Goal: Information Seeking & Learning: Learn about a topic

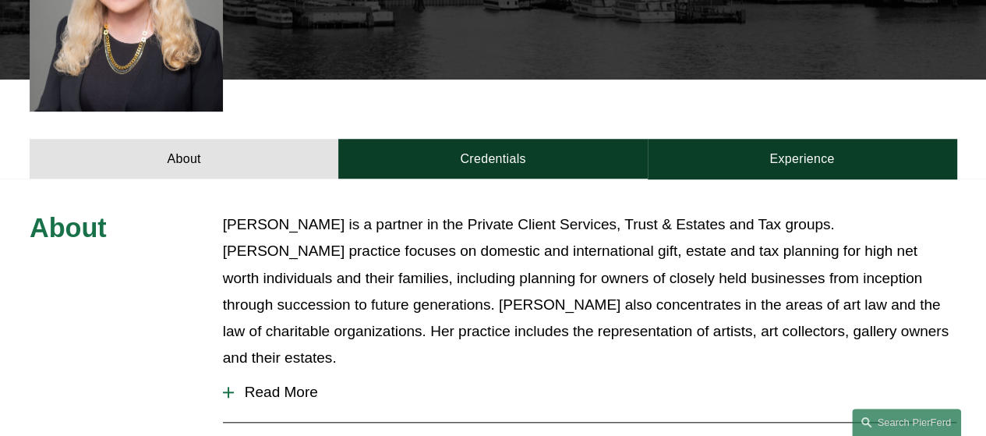
scroll to position [577, 0]
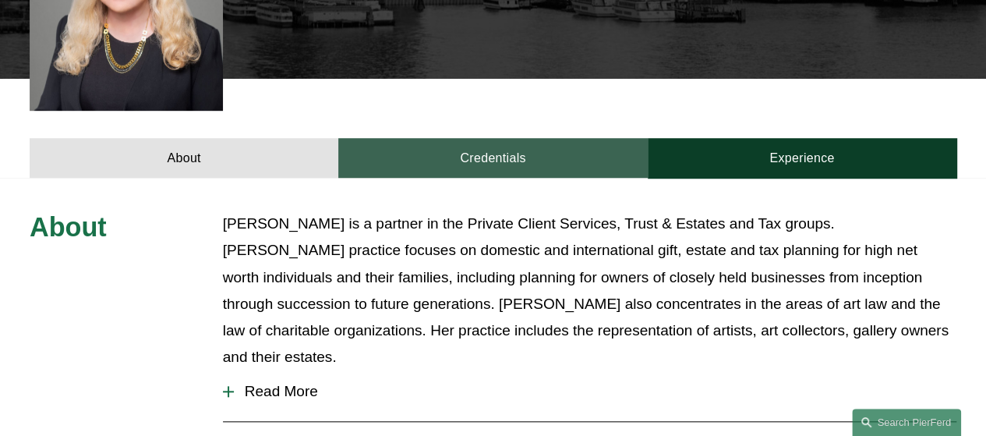
click at [521, 138] on link "Credentials" at bounding box center [492, 158] width 309 height 40
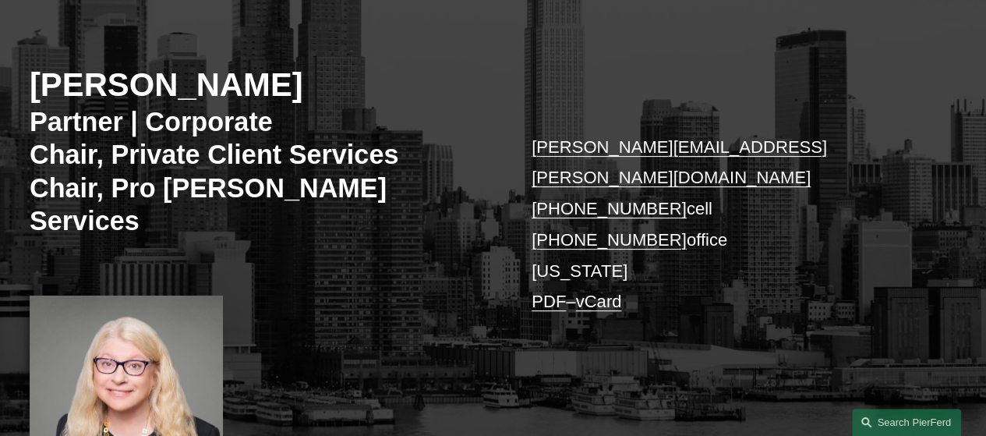
scroll to position [0, 0]
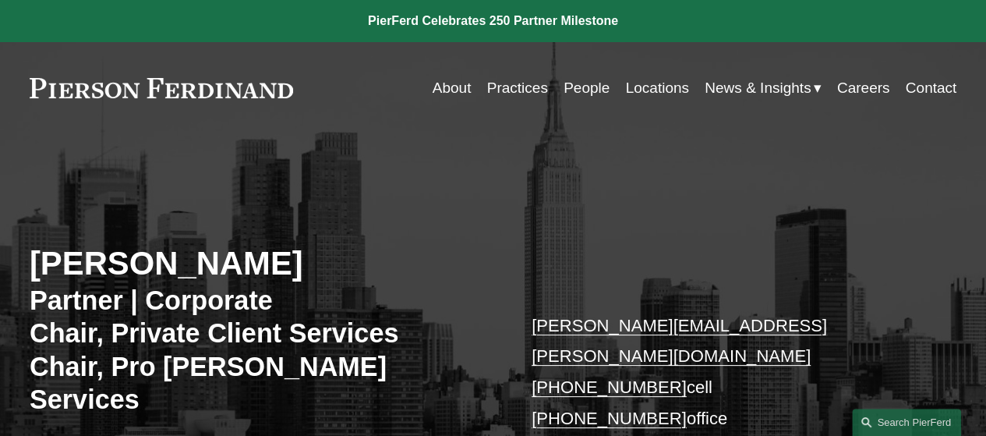
click at [588, 90] on link "People" at bounding box center [586, 88] width 46 height 30
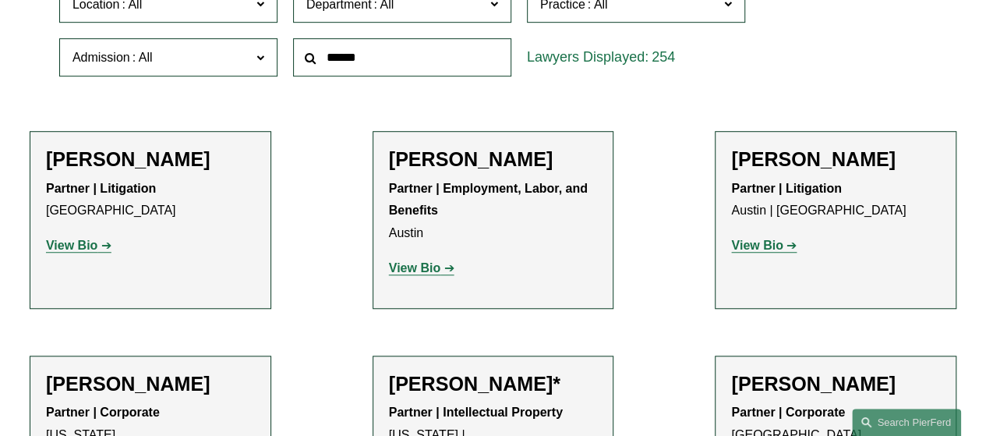
scroll to position [434, 0]
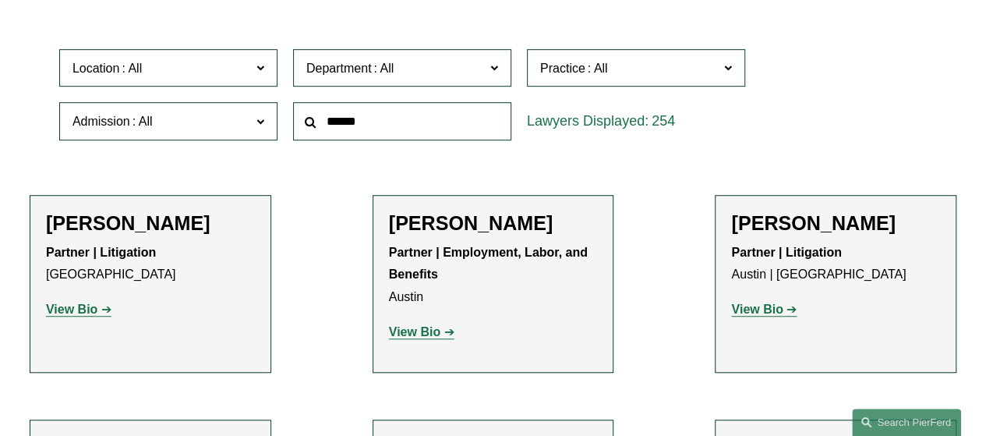
click at [198, 76] on span "Location" at bounding box center [161, 68] width 178 height 21
click at [0, 0] on link "[US_STATE]" at bounding box center [0, 0] width 0 height 0
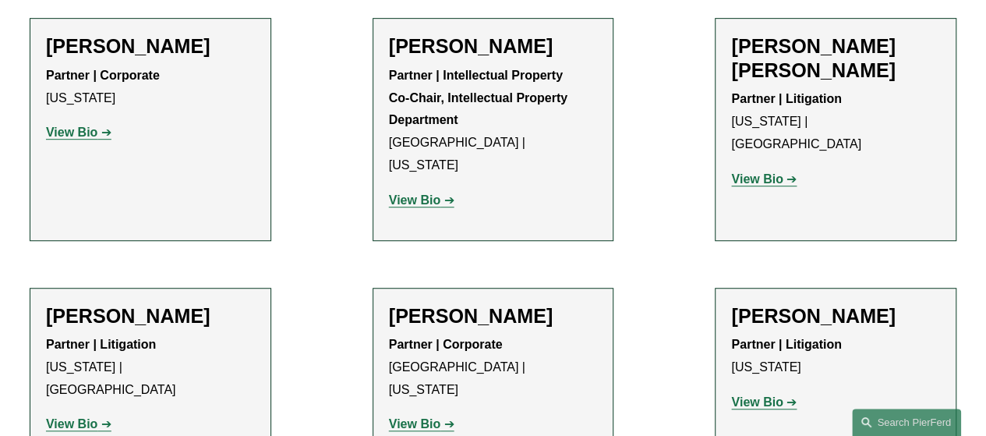
scroll to position [3374, 0]
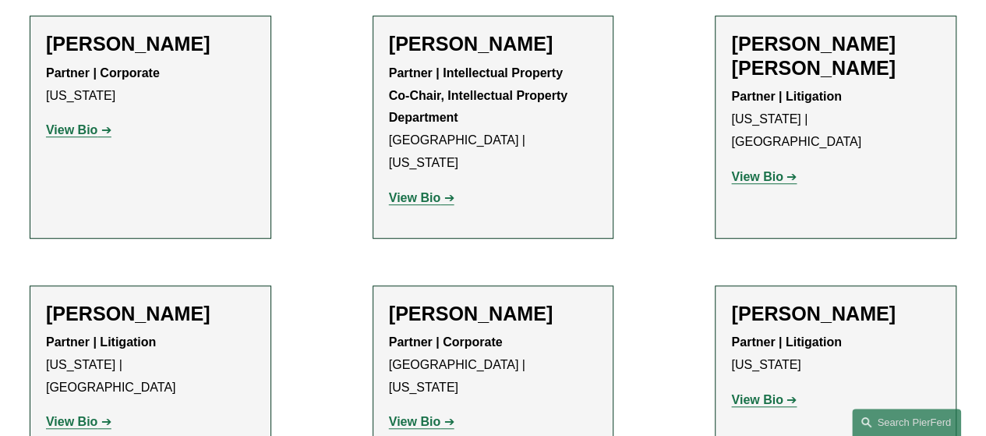
click at [754, 393] on strong "View Bio" at bounding box center [756, 399] width 51 height 13
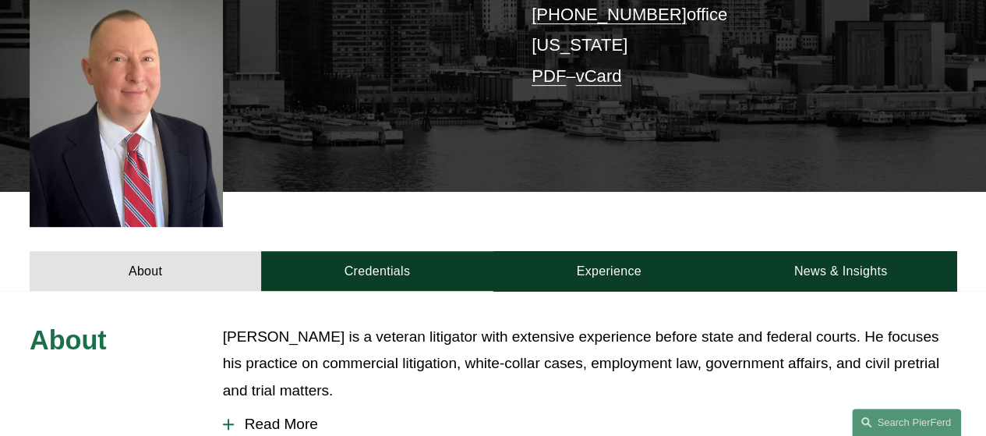
scroll to position [407, 0]
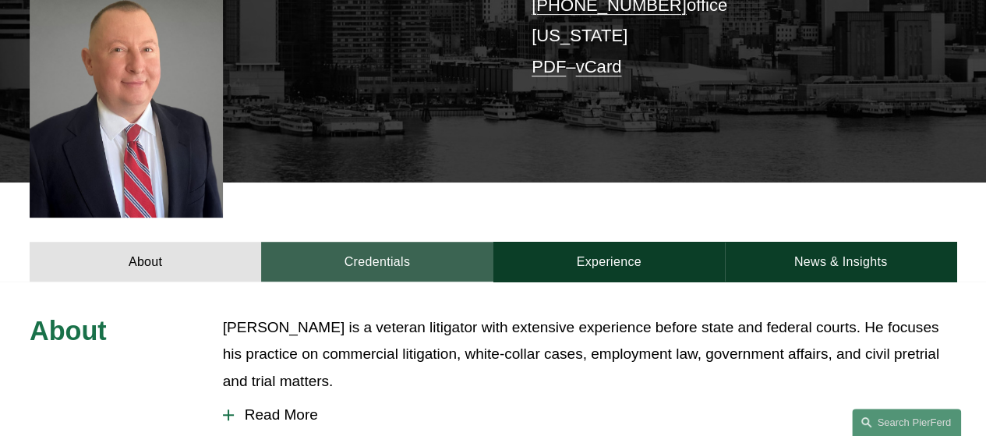
click at [390, 244] on link "Credentials" at bounding box center [376, 262] width 231 height 40
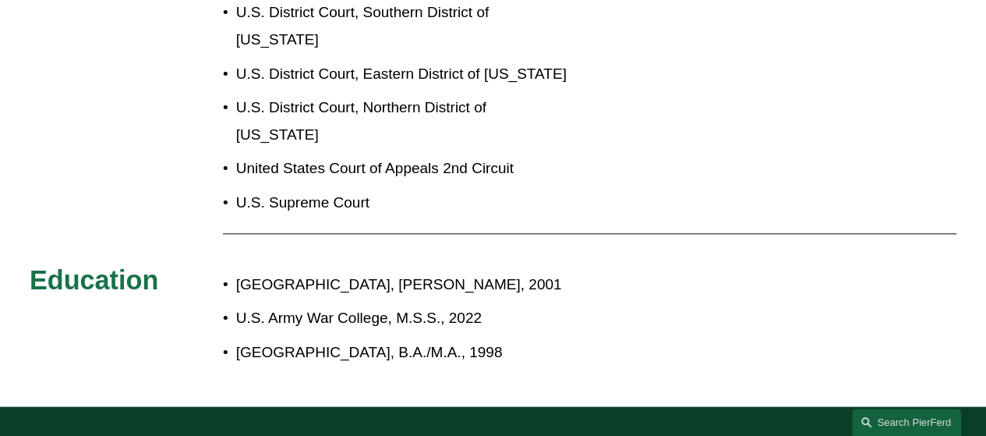
scroll to position [765, 0]
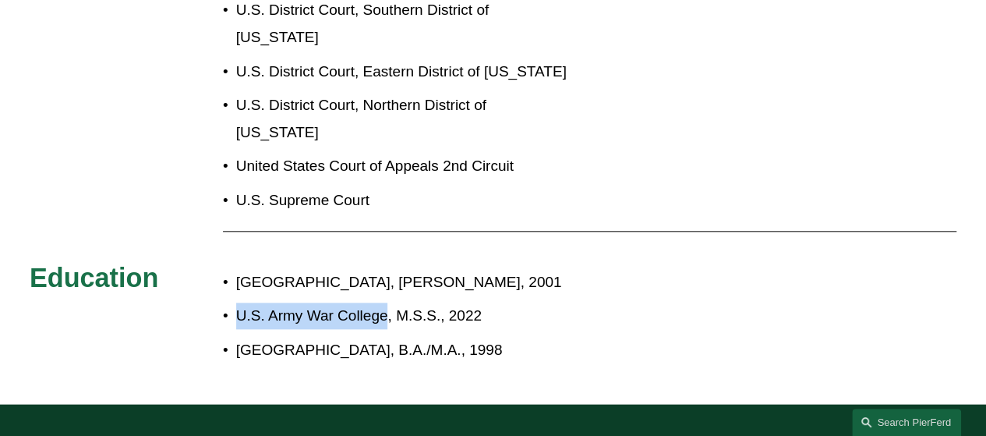
drag, startPoint x: 239, startPoint y: 237, endPoint x: 386, endPoint y: 236, distance: 146.5
click at [386, 302] on p "U.S. Army War College, M.S.S., 2022" at bounding box center [538, 315] width 605 height 26
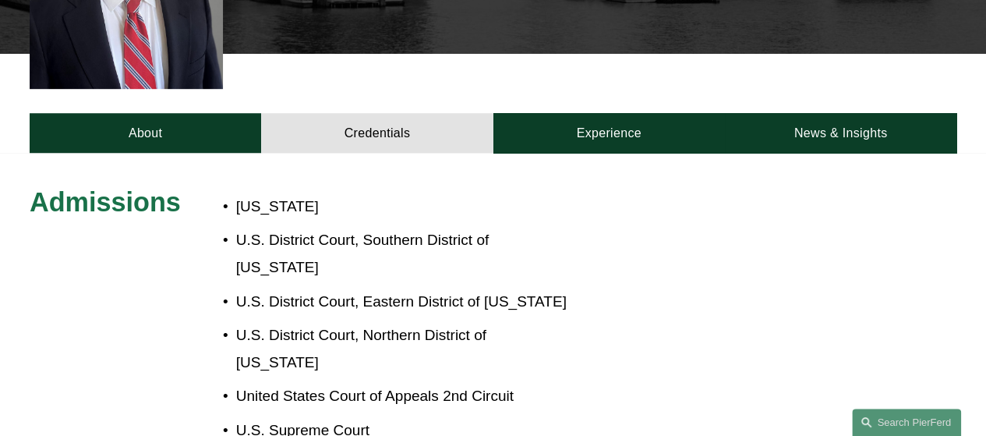
scroll to position [532, 0]
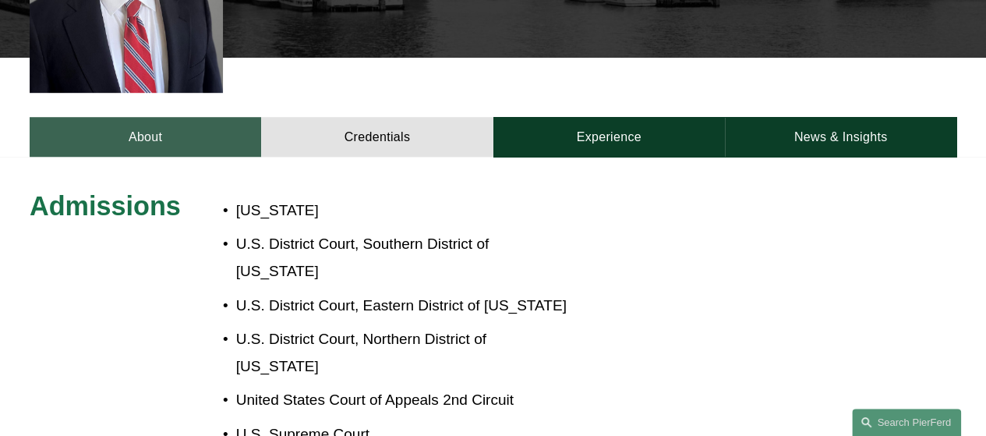
click at [215, 117] on link "About" at bounding box center [145, 137] width 231 height 40
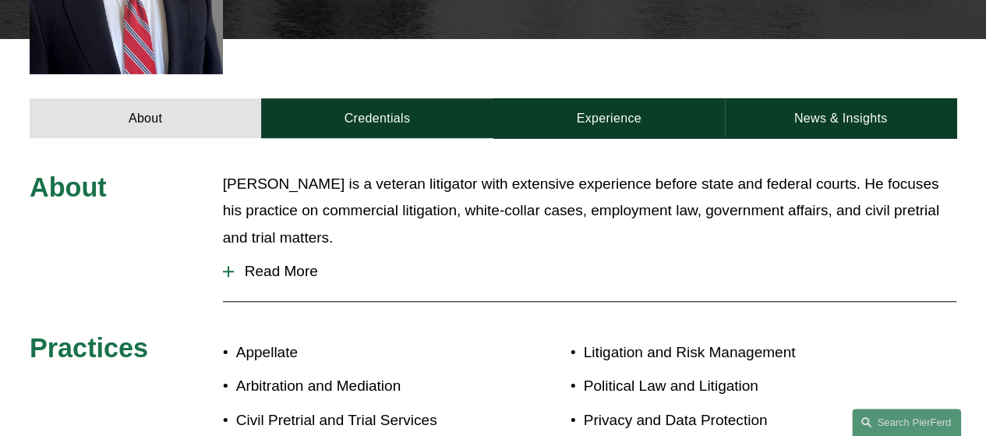
scroll to position [546, 0]
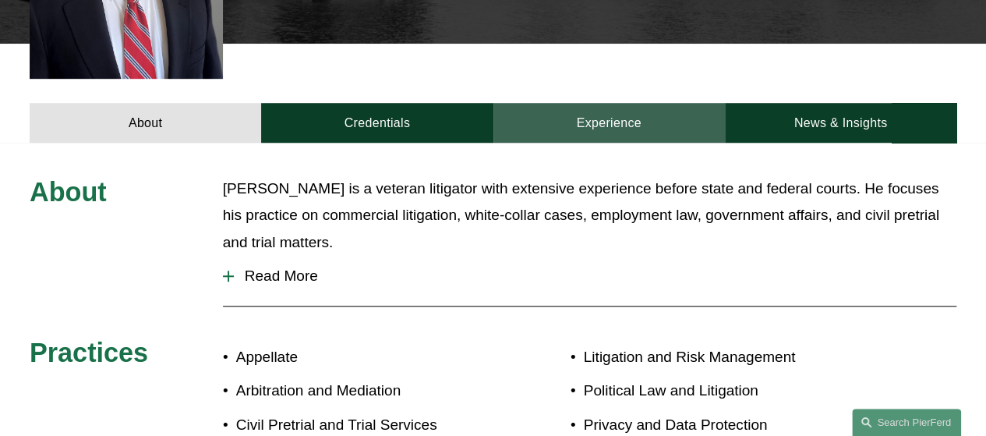
click at [591, 103] on link "Experience" at bounding box center [608, 123] width 231 height 40
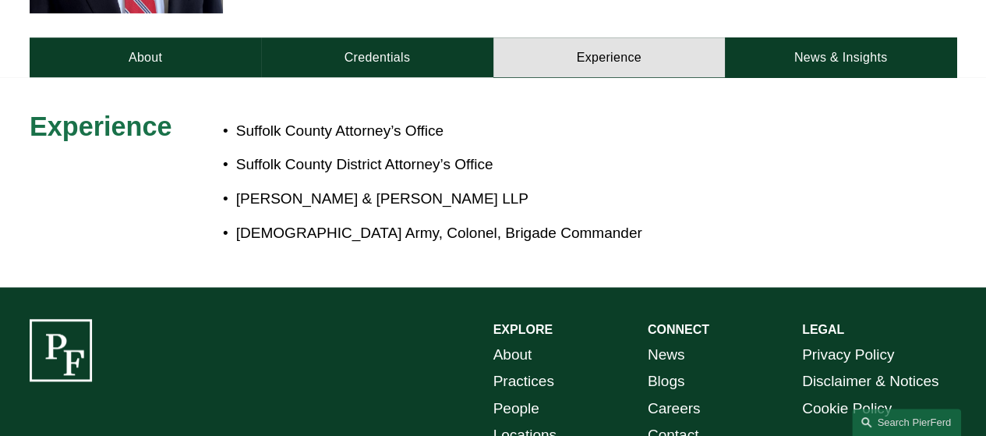
scroll to position [612, 0]
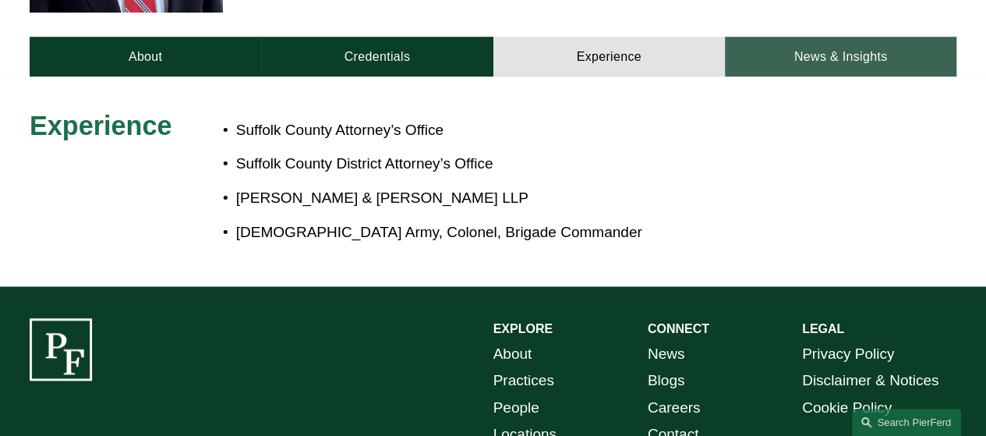
click at [814, 40] on link "News & Insights" at bounding box center [840, 57] width 231 height 40
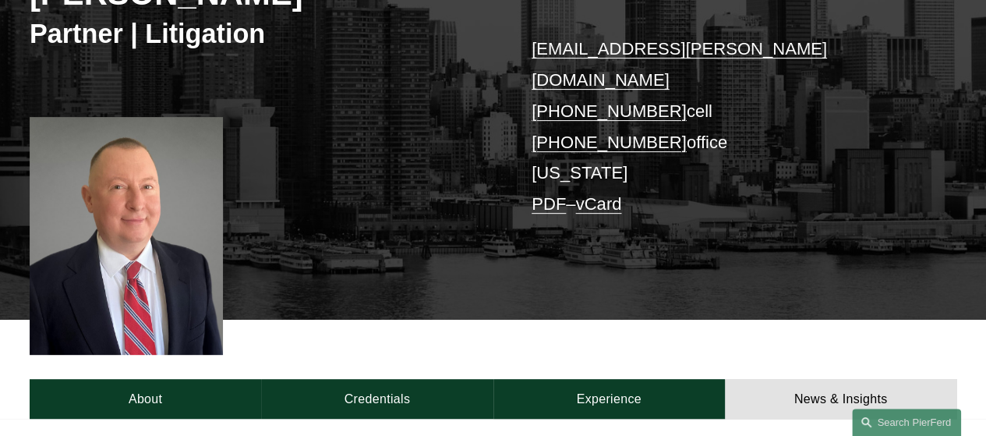
scroll to position [269, 0]
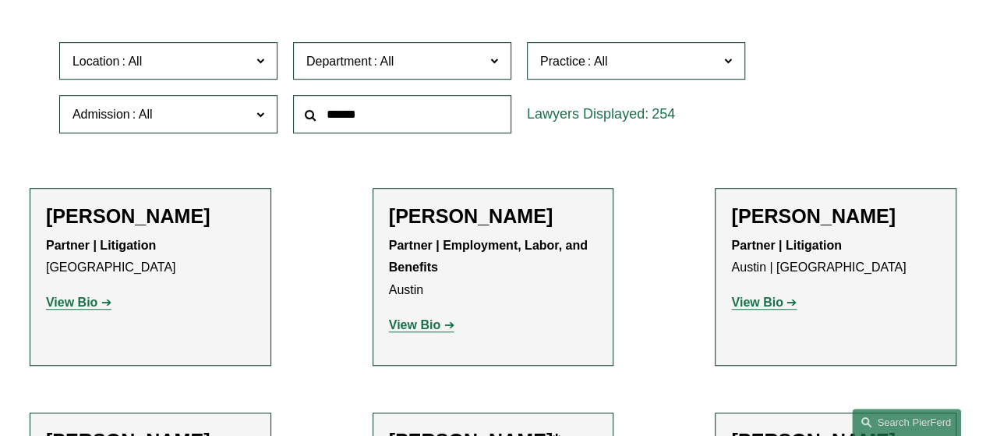
scroll to position [434, 0]
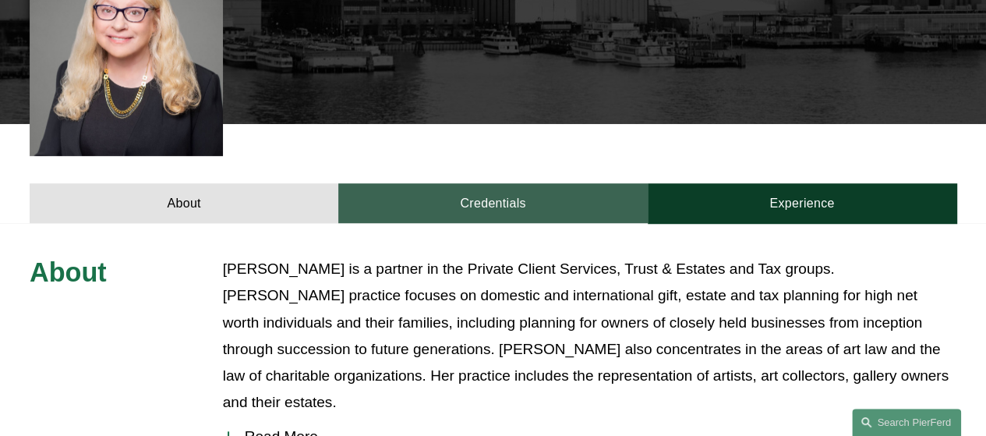
scroll to position [531, 0]
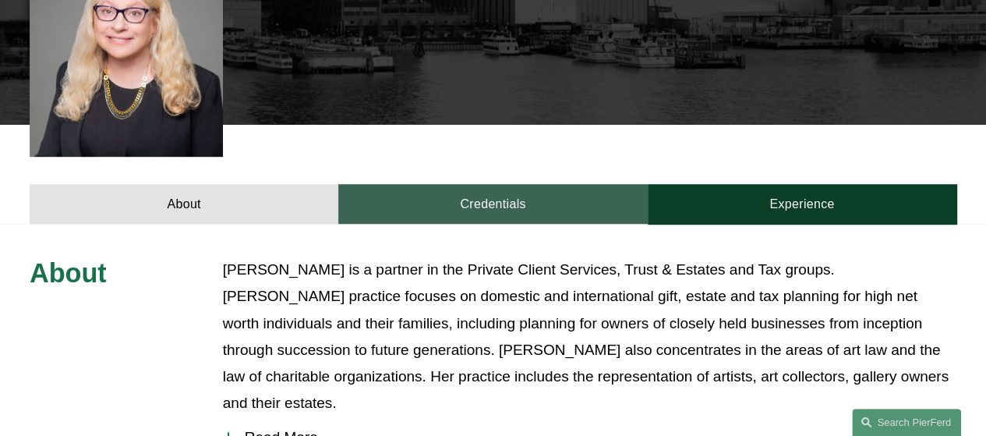
click at [524, 184] on link "Credentials" at bounding box center [492, 204] width 309 height 40
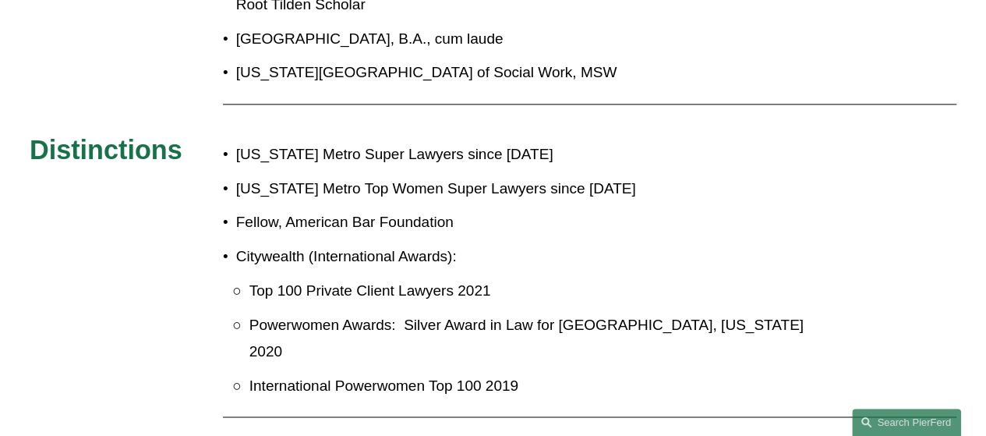
scroll to position [981, 0]
